Goal: Information Seeking & Learning: Learn about a topic

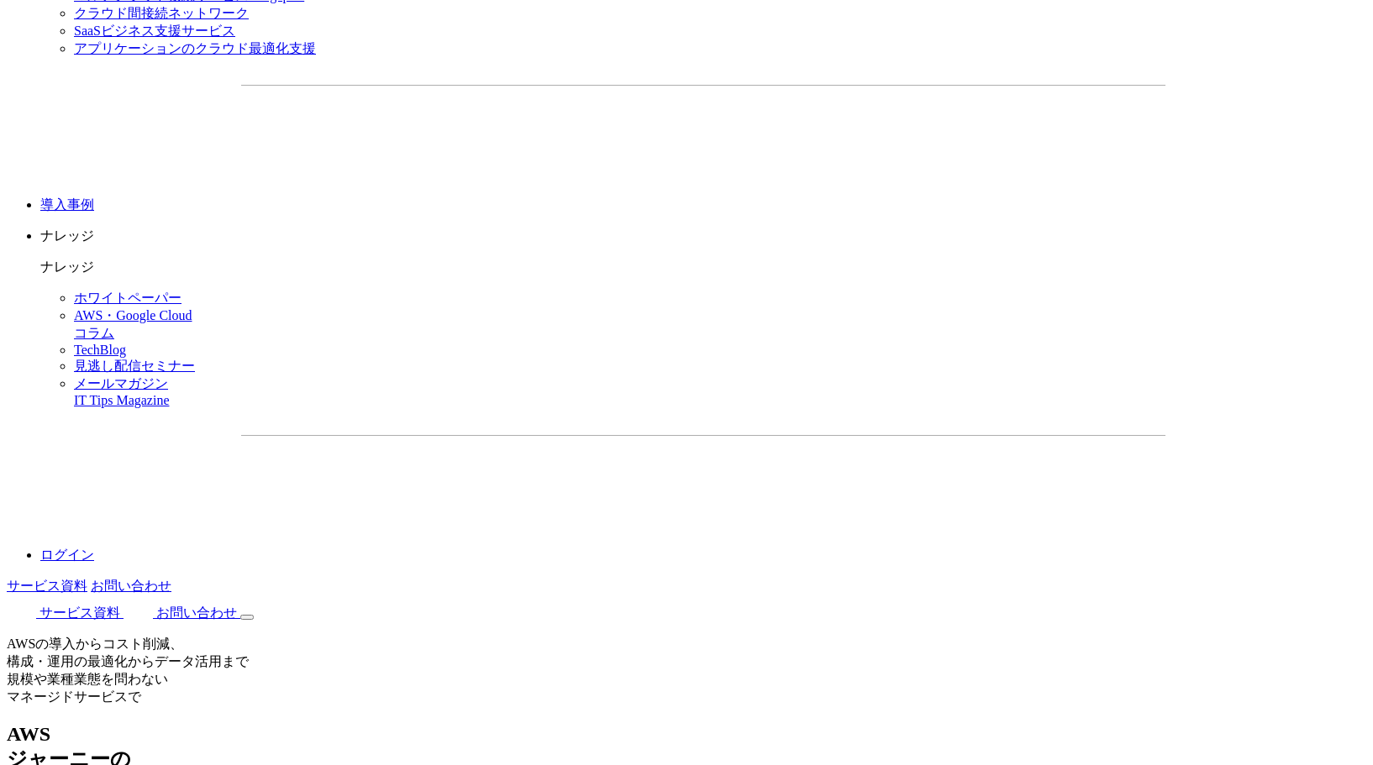
scroll to position [2151, 0]
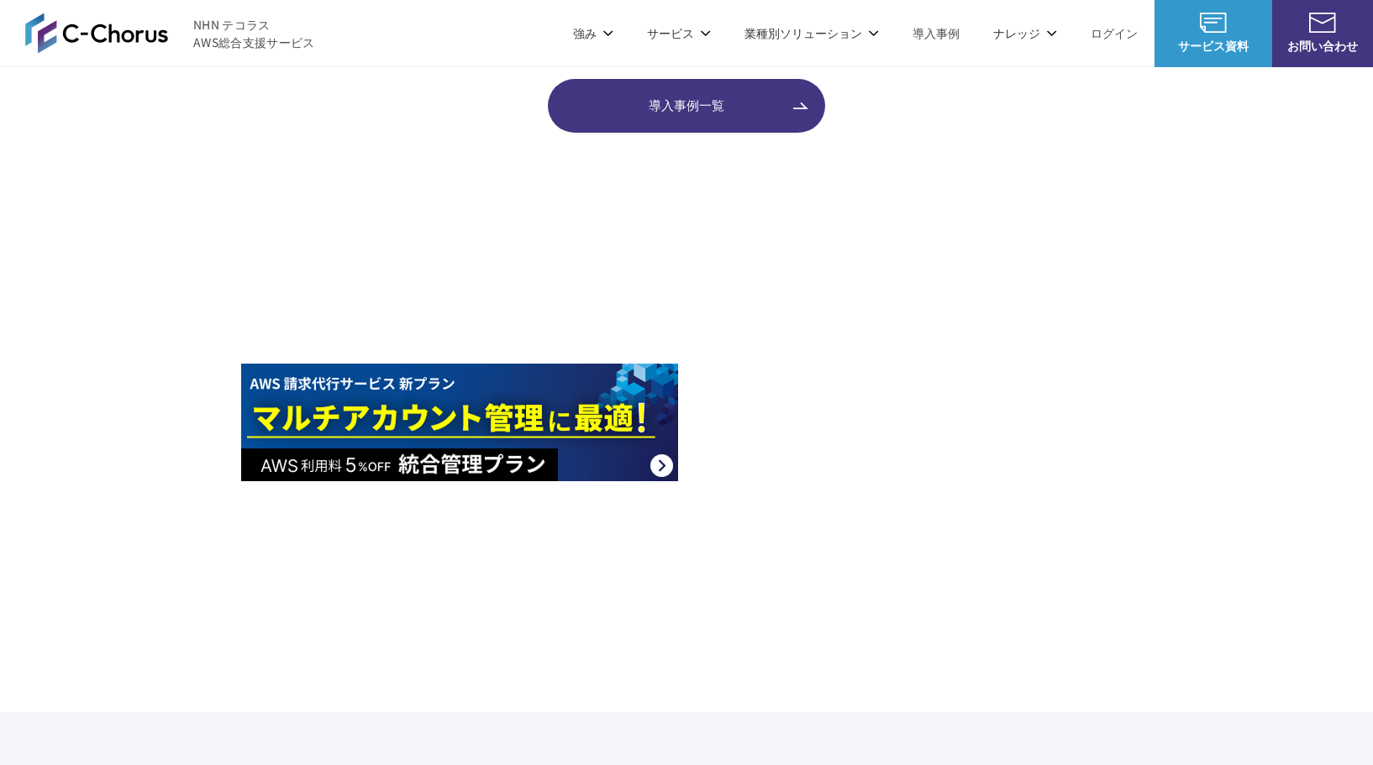
click at [402, 277] on img at bounding box center [459, 293] width 437 height 118
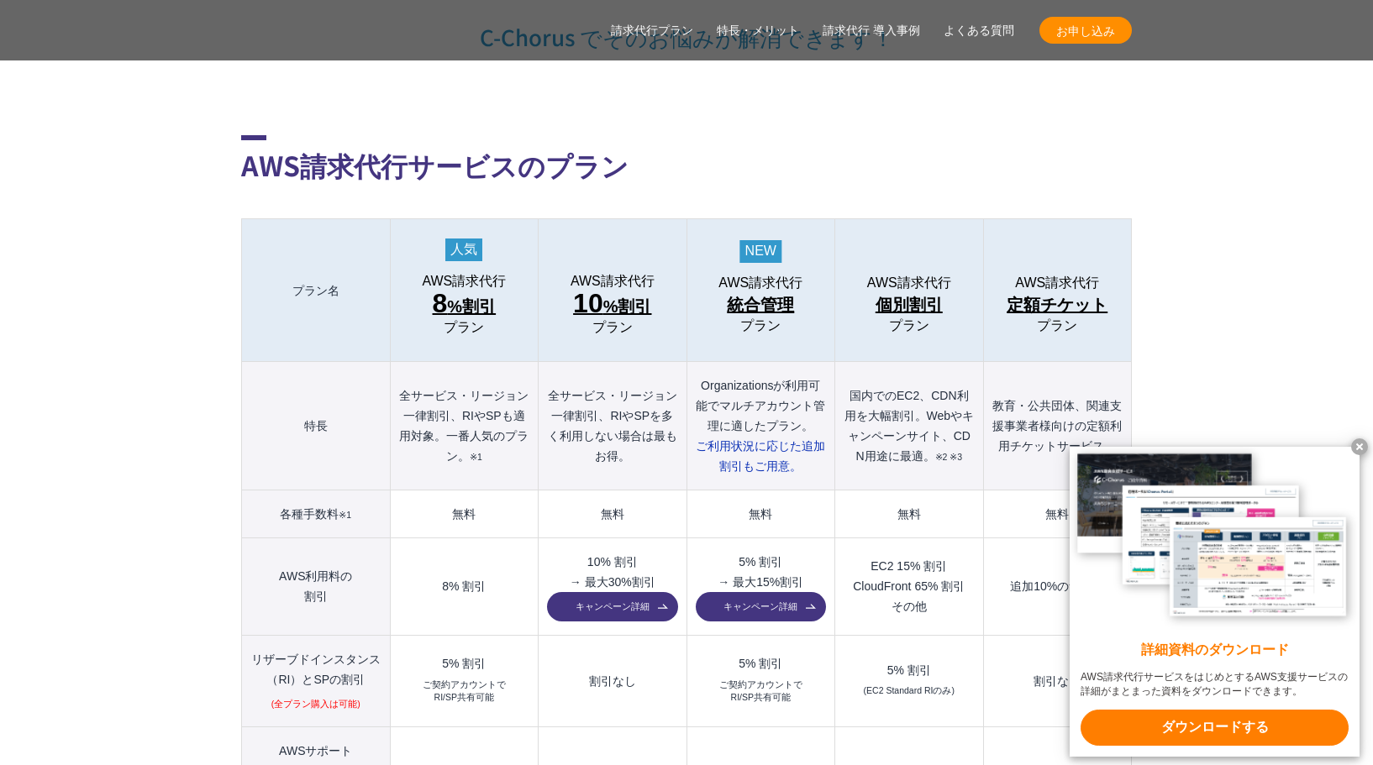
scroll to position [1692, 0]
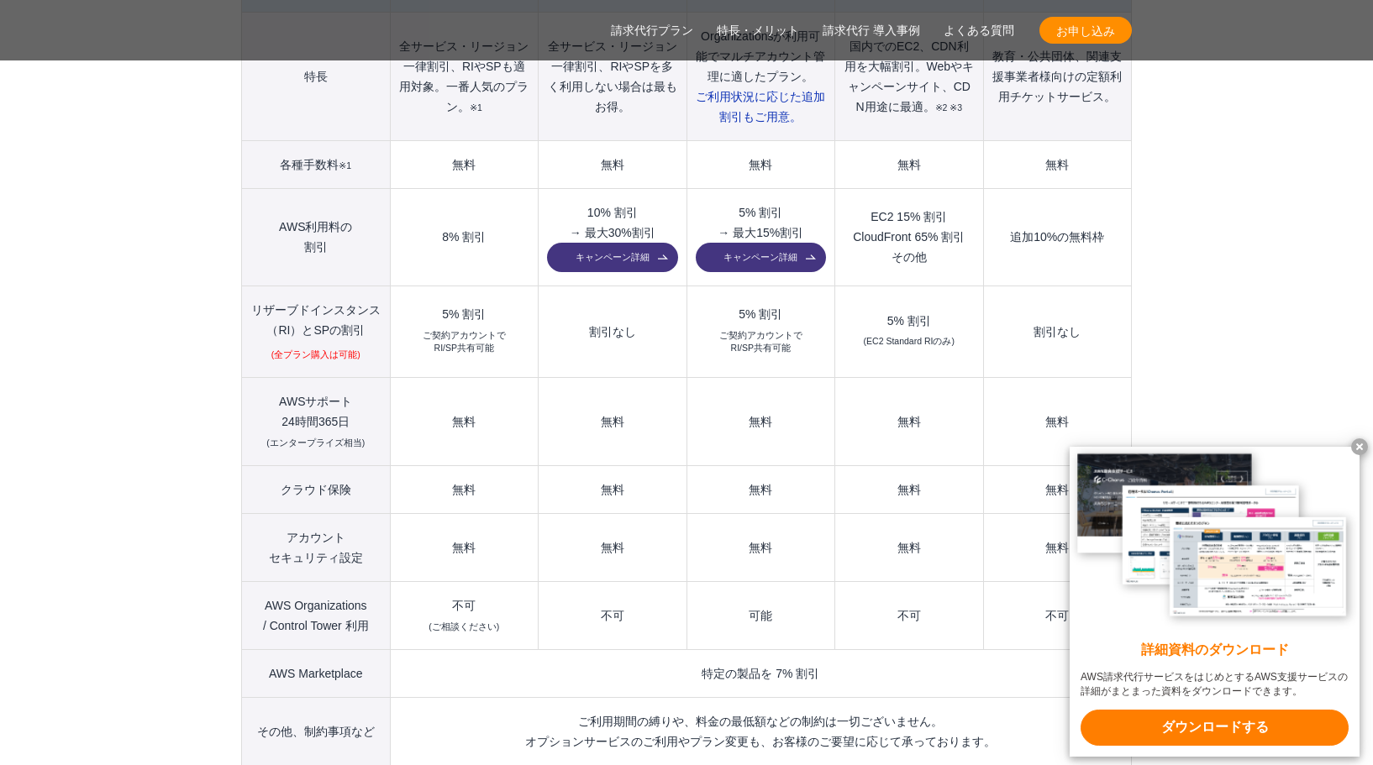
scroll to position [1969, 0]
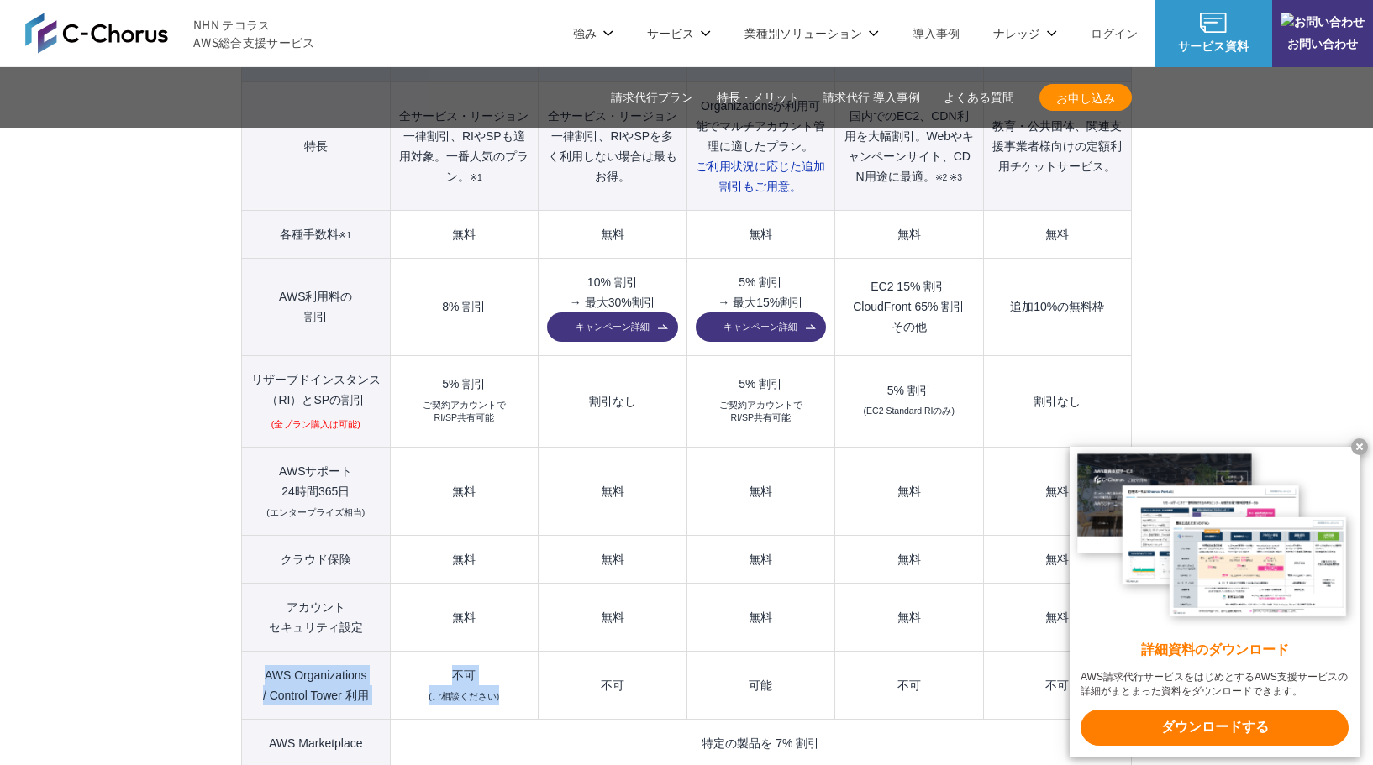
drag, startPoint x: 501, startPoint y: 654, endPoint x: 261, endPoint y: 635, distance: 240.1
click at [261, 652] on tr "AWS Organizations / Control Tower 利用 不可 (ご相談ください) 不可 可能 不可 不可" at bounding box center [687, 686] width 890 height 68
drag, startPoint x: 787, startPoint y: 240, endPoint x: 740, endPoint y: 240, distance: 47.0
click at [740, 259] on td "5% 割引 → 最大15%割引 キャンペーン詳細" at bounding box center [760, 307] width 148 height 97
drag, startPoint x: 276, startPoint y: 438, endPoint x: 365, endPoint y: 474, distance: 96.1
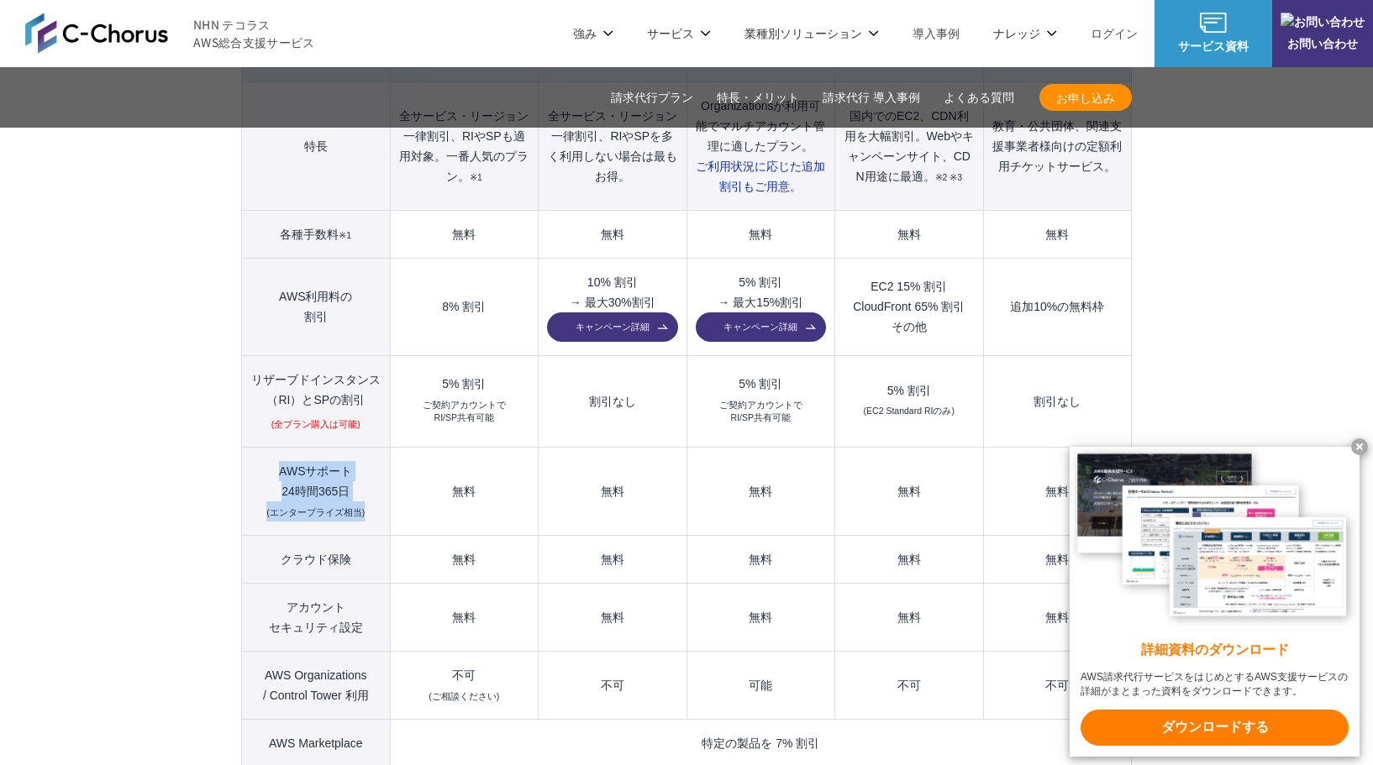
click at [365, 474] on th "AWSサポート 24時間365日 (エンタープライズ相当)" at bounding box center [316, 492] width 149 height 88
drag, startPoint x: 444, startPoint y: 452, endPoint x: 1059, endPoint y: 447, distance: 615.0
click at [1059, 448] on tr "AWSサポート 24時間365日 (エンタープライズ相当) 無料 無料 無料 無料 無料" at bounding box center [687, 492] width 890 height 88
drag, startPoint x: 269, startPoint y: 434, endPoint x: 1068, endPoint y: 461, distance: 799.4
click at [1068, 461] on tr "AWSサポート 24時間365日 (エンタープライズ相当) 無料 無料 無料 無料 無料" at bounding box center [687, 492] width 890 height 88
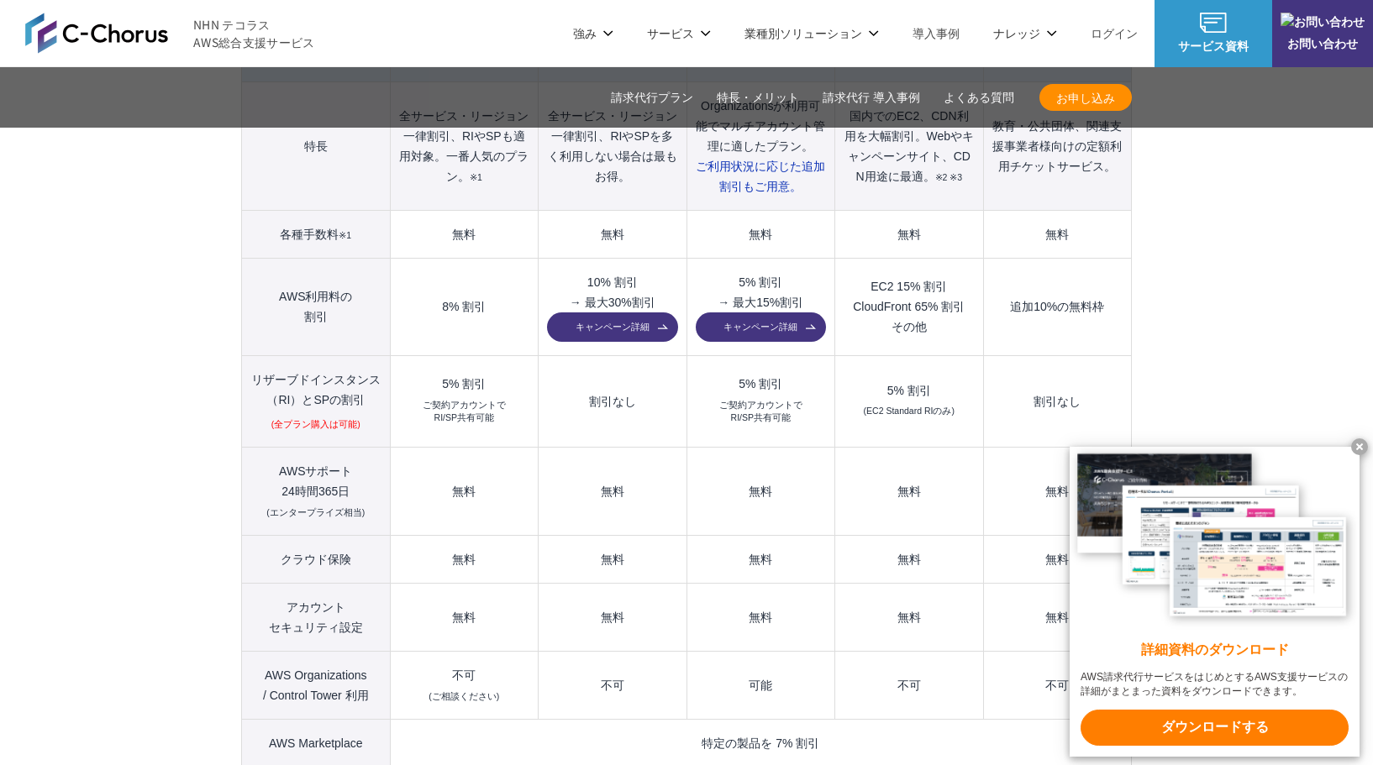
drag, startPoint x: 271, startPoint y: 436, endPoint x: 1068, endPoint y: 455, distance: 796.6
click at [1068, 455] on tr "AWSサポート 24時間365日 (エンタープライズ相当) 無料 無料 無料 無料 無料" at bounding box center [687, 492] width 890 height 88
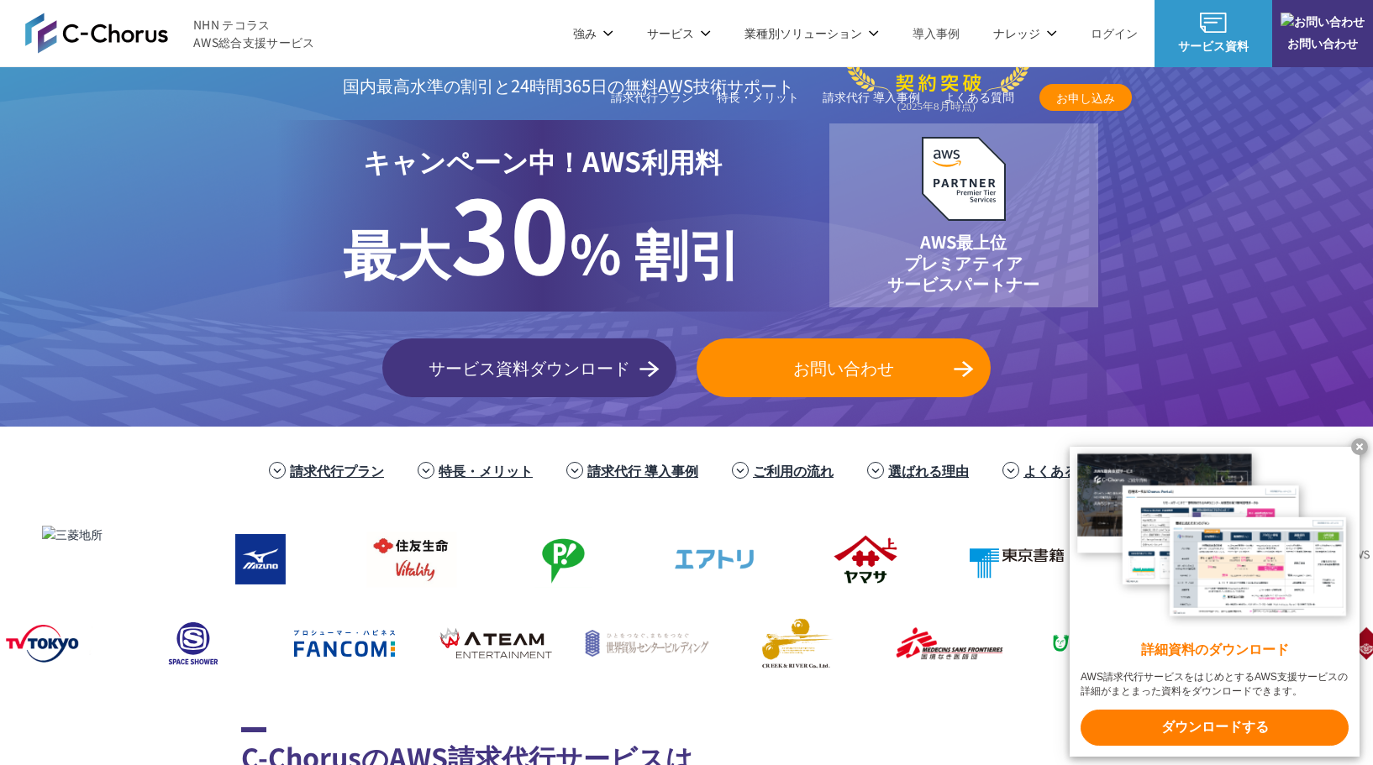
scroll to position [0, 0]
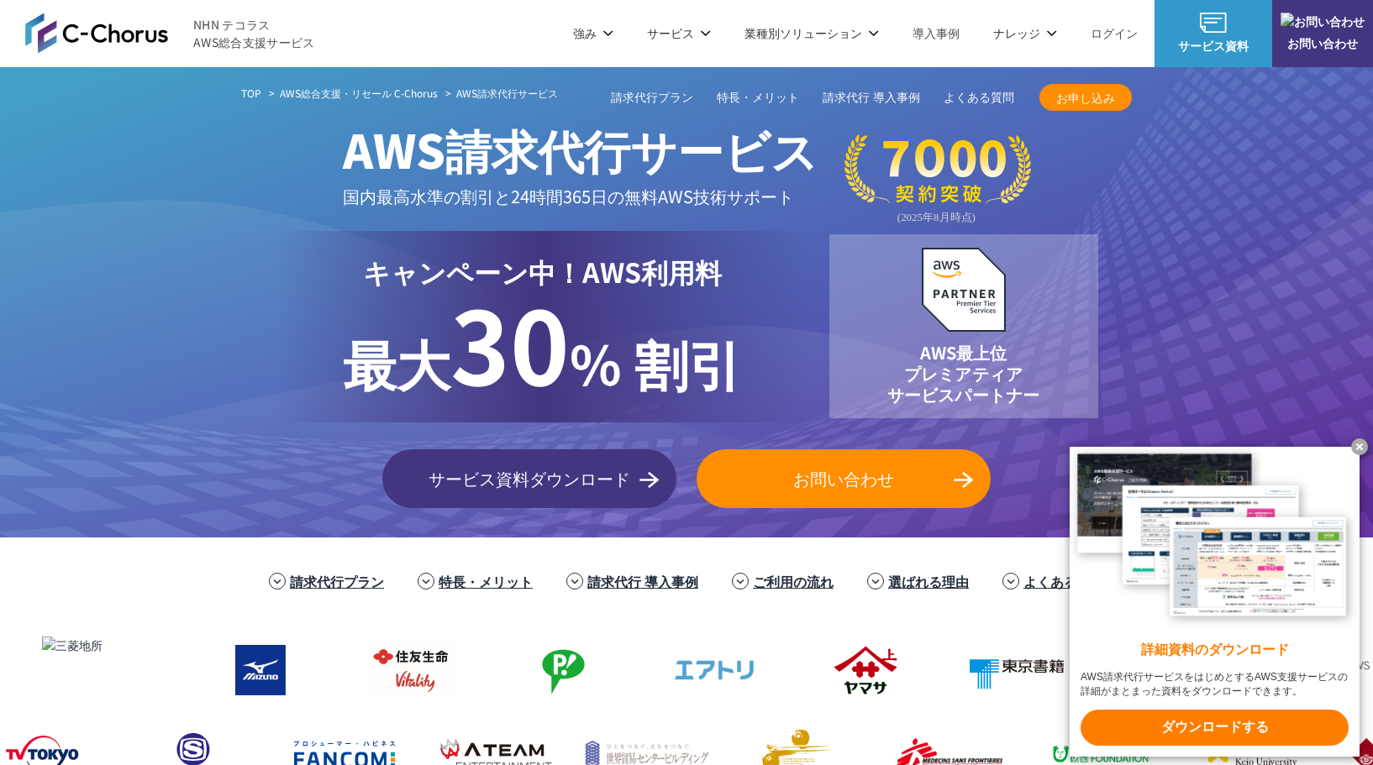
click at [1363, 443] on x-t at bounding box center [1359, 447] width 17 height 17
